Goal: Book appointment/travel/reservation

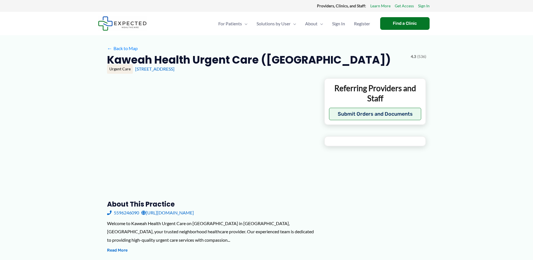
type input "**********"
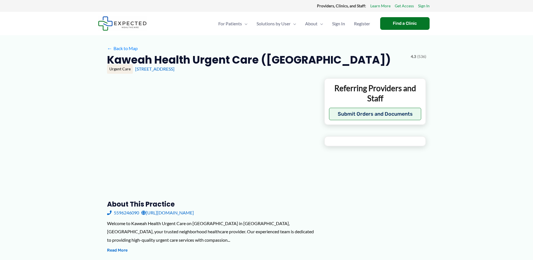
type input "**********"
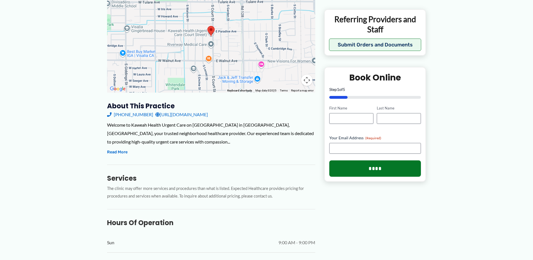
scroll to position [136, 0]
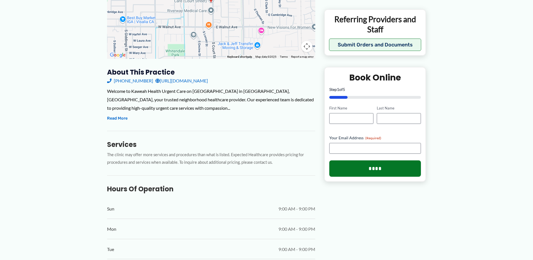
click at [208, 80] on link "[URL][DOMAIN_NAME]" at bounding box center [181, 80] width 53 height 8
